Goal: Information Seeking & Learning: Learn about a topic

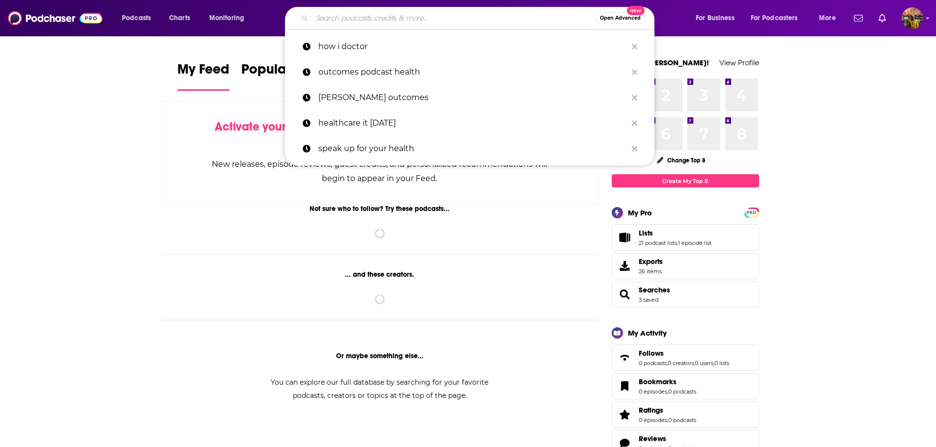
type input "o"
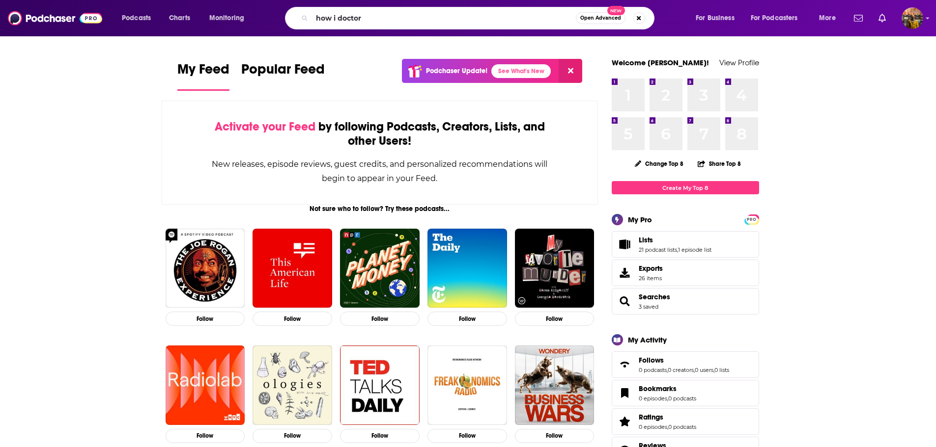
type input "how i doctor"
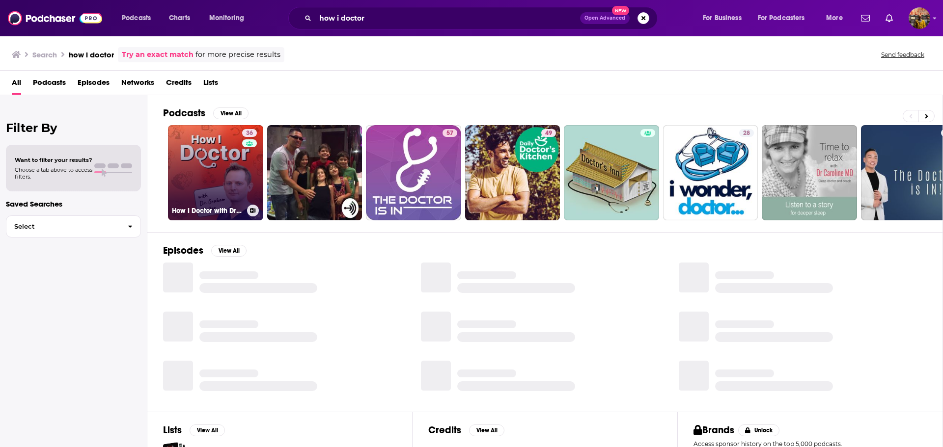
click at [206, 166] on link "36 How I Doctor with Dr. [PERSON_NAME]" at bounding box center [215, 172] width 95 height 95
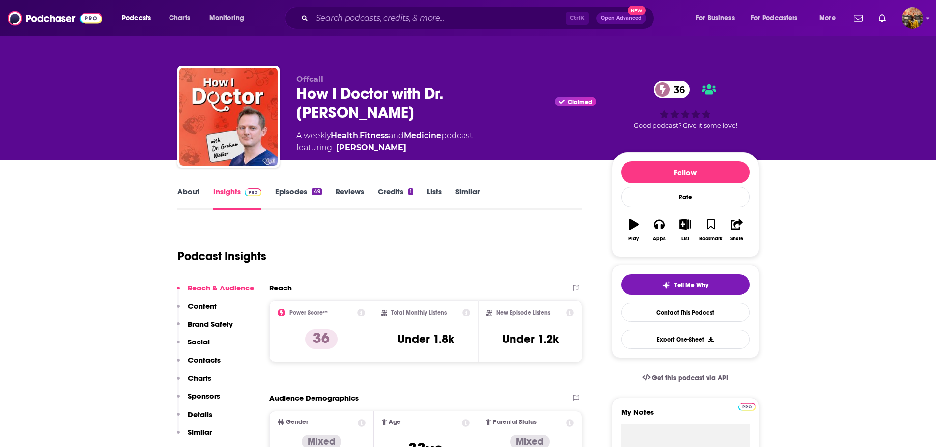
click at [284, 194] on link "Episodes 49" at bounding box center [298, 198] width 46 height 23
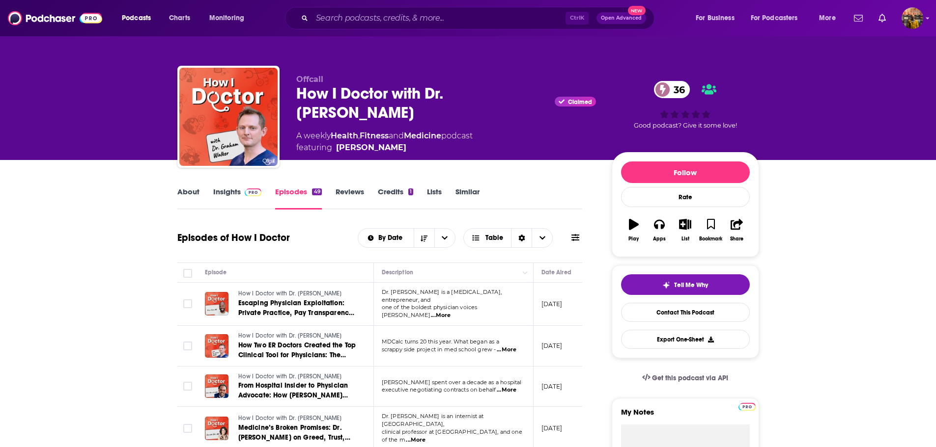
click at [450, 312] on span "...More" at bounding box center [441, 316] width 20 height 8
